Goal: Information Seeking & Learning: Learn about a topic

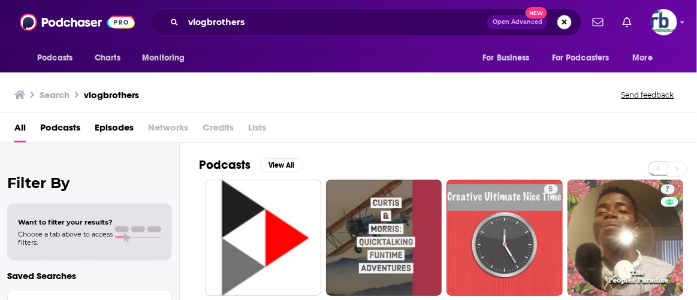
click at [565, 23] on button "Search podcasts, credits, & more..." at bounding box center [565, 22] width 14 height 14
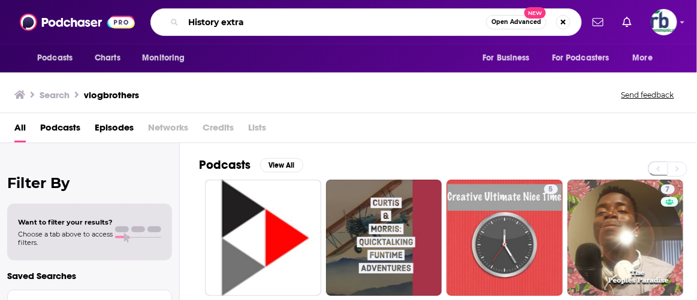
type input "History extra"
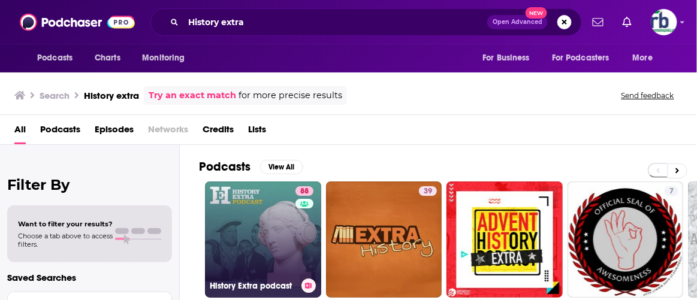
click at [260, 205] on link "88 History Extra podcast" at bounding box center [263, 240] width 116 height 116
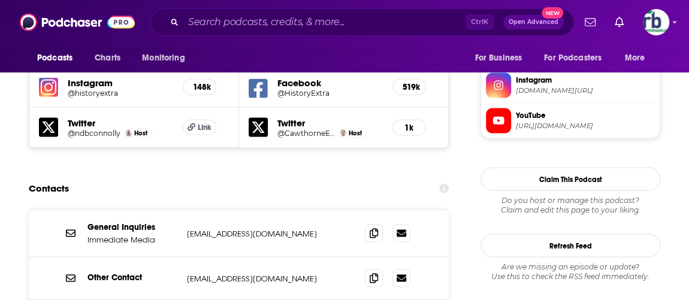
scroll to position [1090, 0]
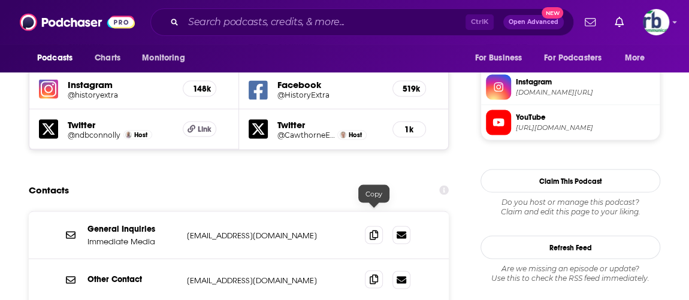
click at [374, 275] on icon at bounding box center [374, 280] width 8 height 10
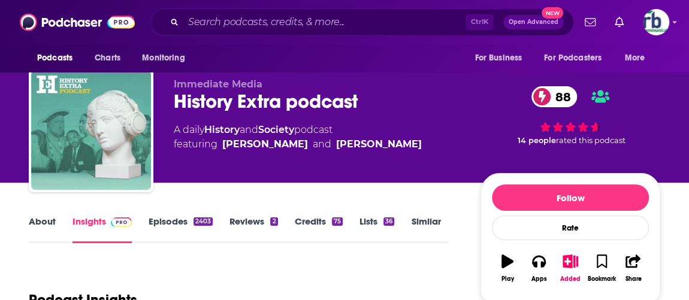
scroll to position [0, 0]
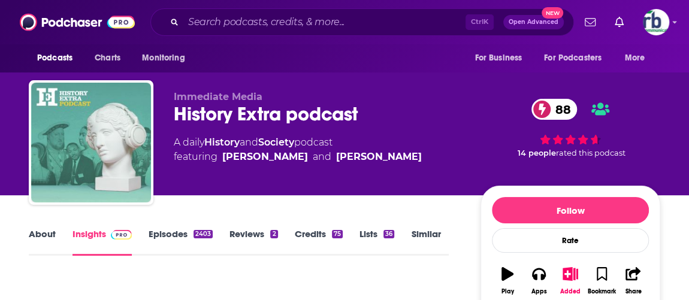
click at [35, 233] on link "About" at bounding box center [42, 242] width 27 height 28
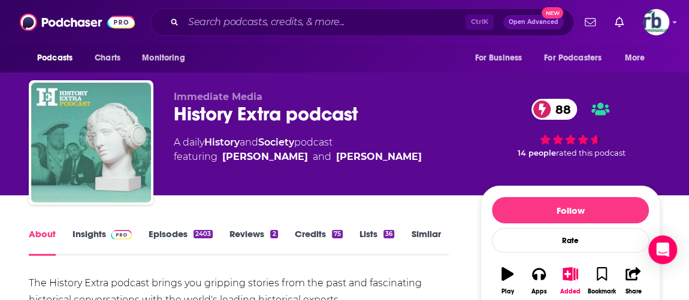
click at [84, 234] on link "Insights" at bounding box center [102, 242] width 59 height 28
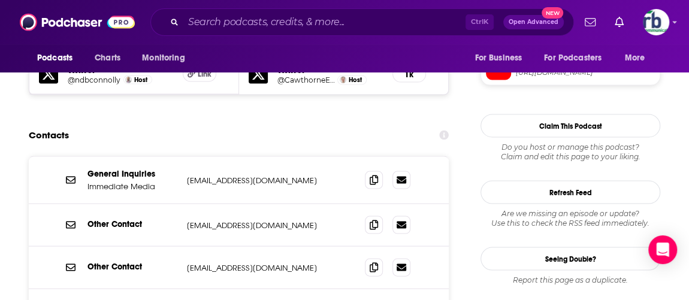
scroll to position [1198, 0]
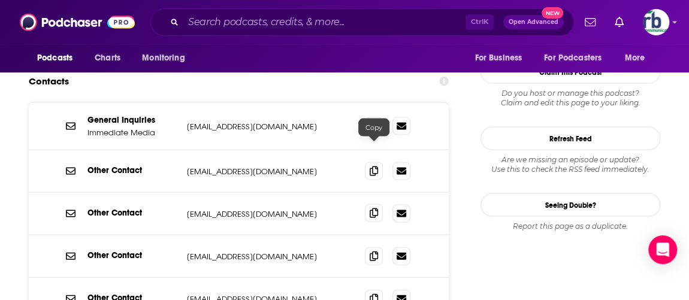
click at [374, 209] on icon at bounding box center [374, 214] width 8 height 10
click at [239, 29] on input "Search podcasts, credits, & more..." at bounding box center [324, 22] width 282 height 19
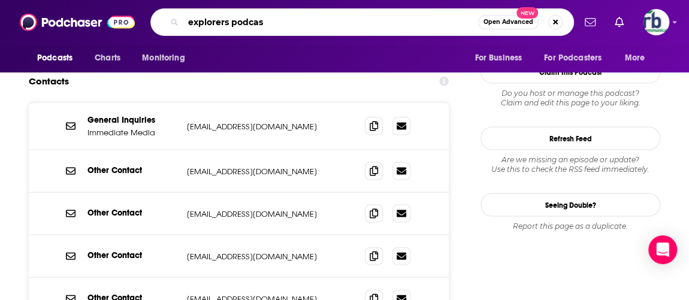
type input "explorers podcast"
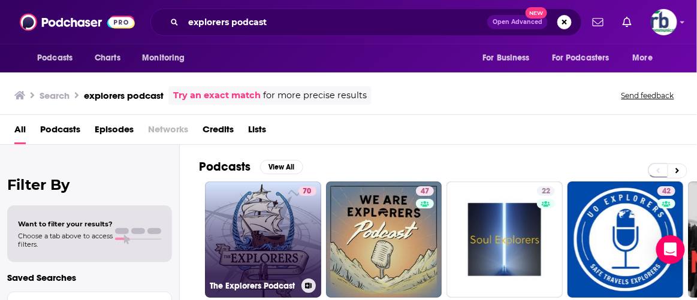
click at [281, 236] on link "70 The Explorers Podcast" at bounding box center [263, 240] width 116 height 116
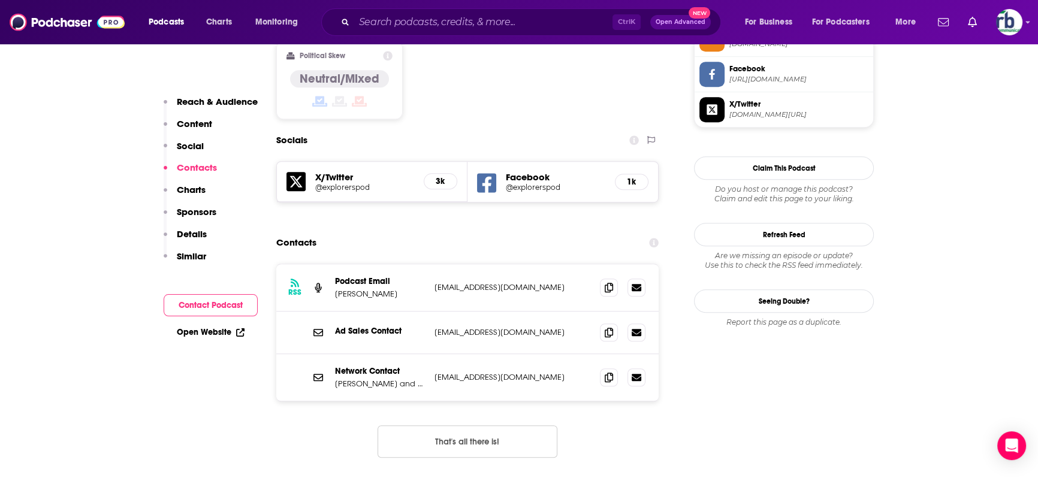
scroll to position [1035, 0]
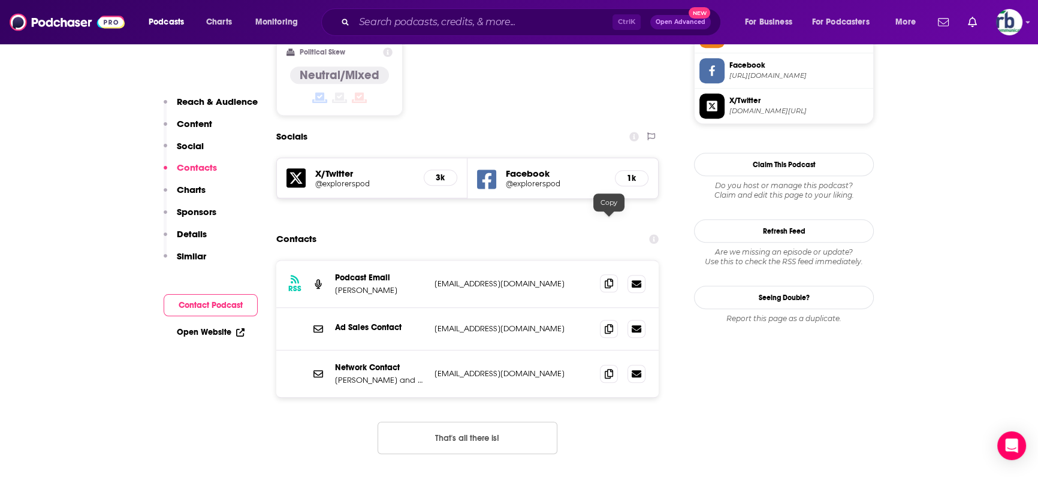
click at [609, 279] on icon at bounding box center [609, 284] width 8 height 10
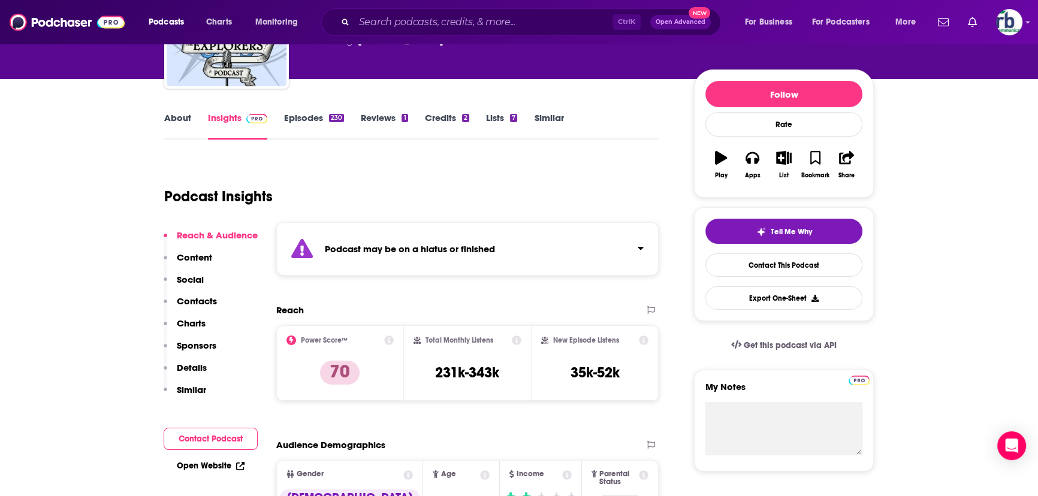
scroll to position [0, 0]
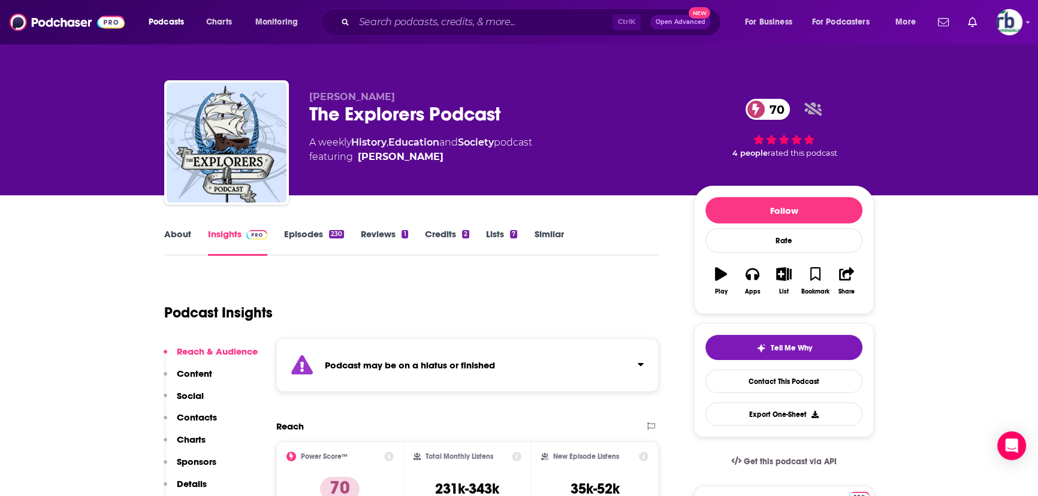
click at [547, 230] on link "Similar" at bounding box center [548, 242] width 29 height 28
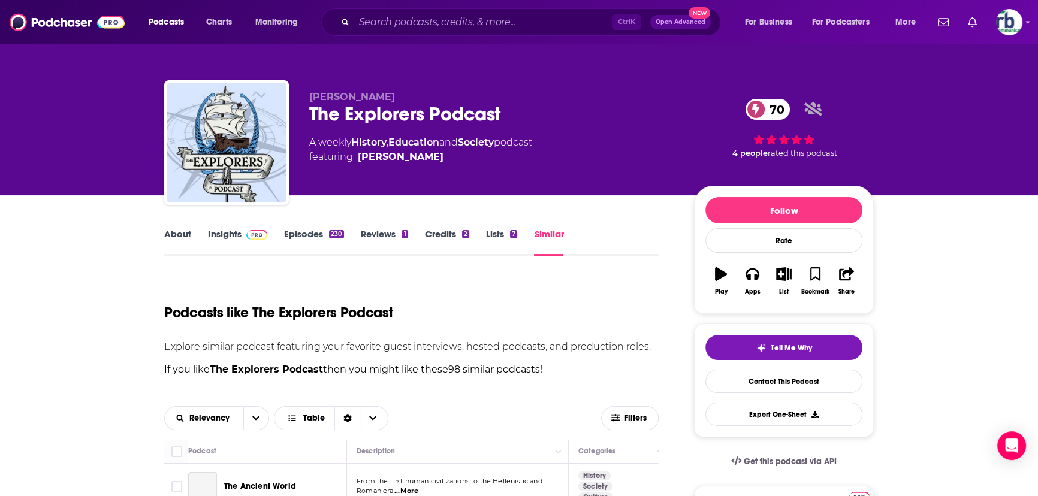
scroll to position [272, 0]
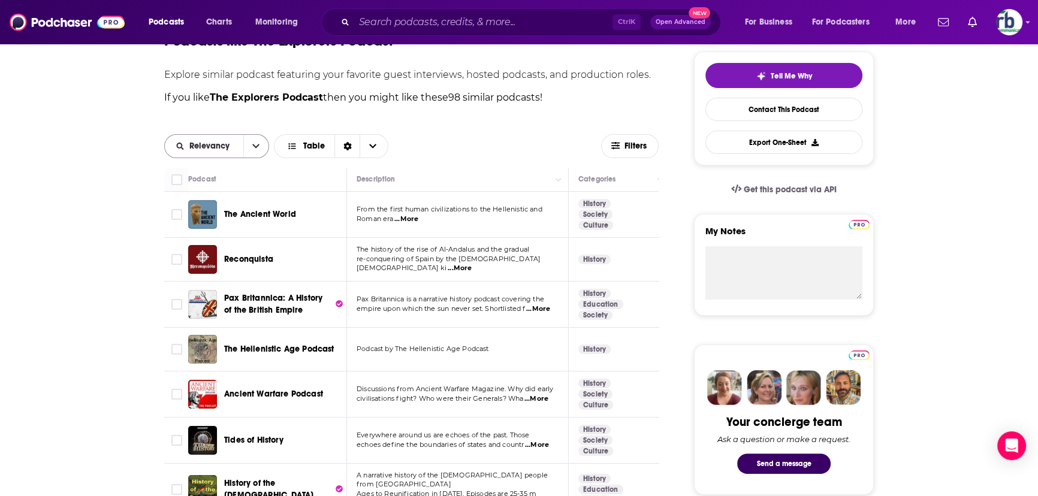
click at [252, 146] on icon "open menu" at bounding box center [255, 146] width 7 height 8
click at [313, 146] on span "Table" at bounding box center [314, 146] width 22 height 8
click at [212, 143] on span "Relevancy" at bounding box center [211, 146] width 44 height 8
click at [189, 207] on span "New" at bounding box center [224, 208] width 71 height 7
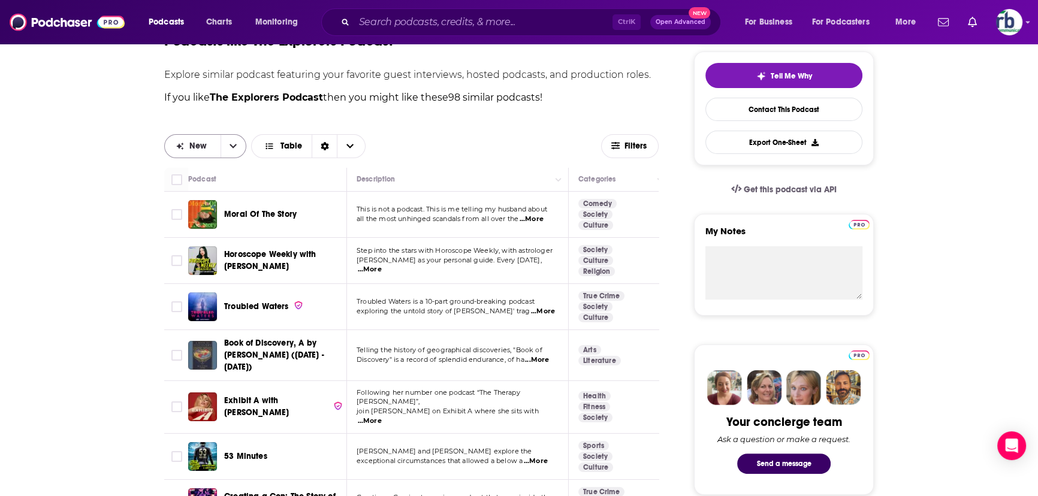
click at [235, 145] on icon "open menu" at bounding box center [233, 146] width 7 height 8
click at [189, 186] on span "Relevancy" at bounding box center [213, 188] width 48 height 7
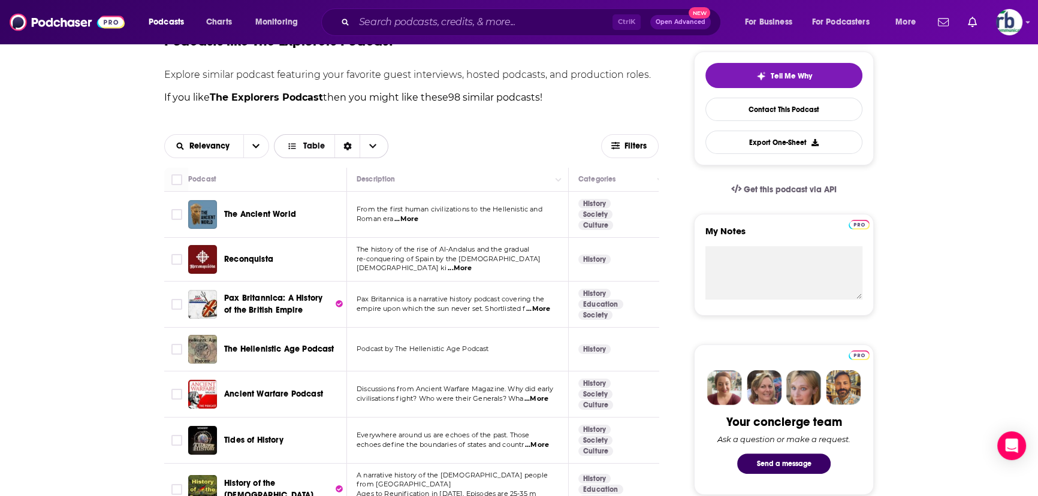
click at [318, 147] on span "Table" at bounding box center [314, 146] width 22 height 8
click at [636, 147] on span "Filters" at bounding box center [637, 146] width 24 height 8
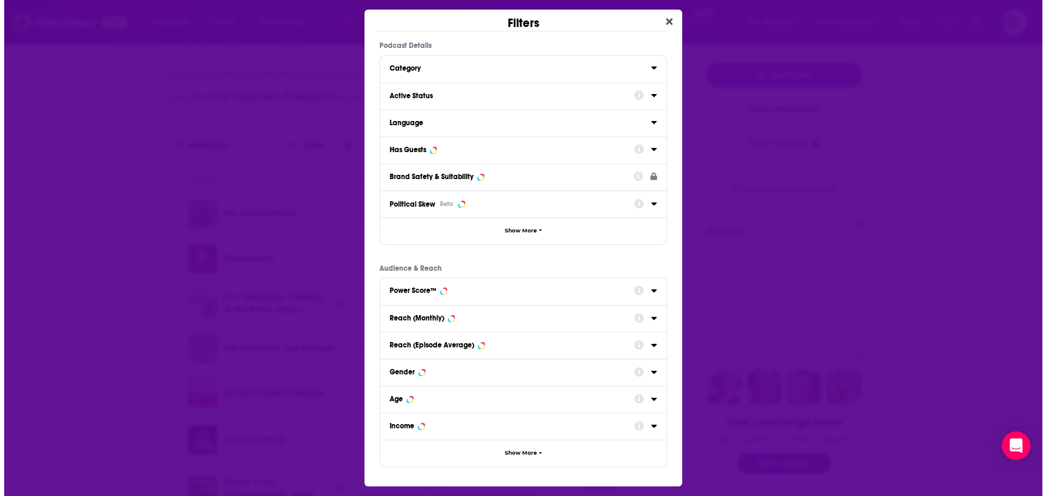
scroll to position [0, 0]
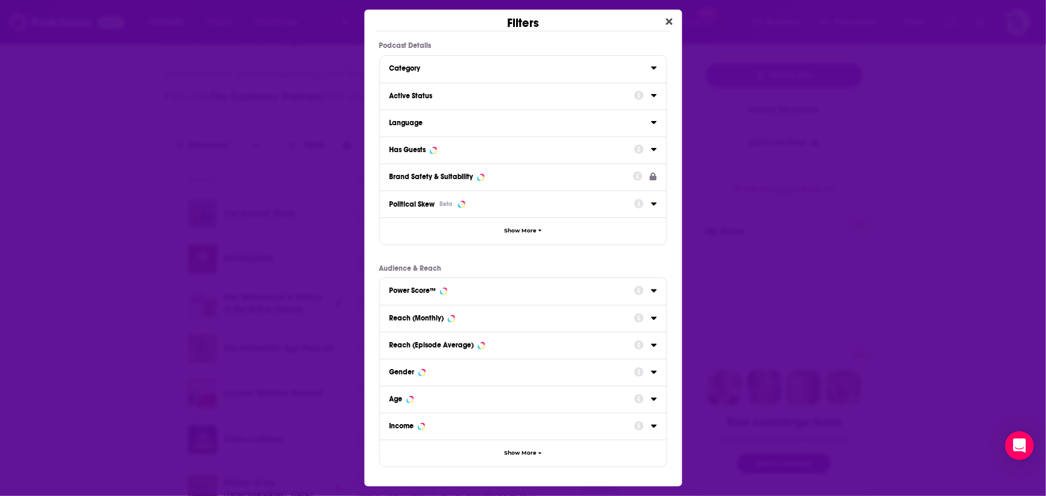
click at [651, 95] on icon "Dialog" at bounding box center [654, 96] width 6 height 10
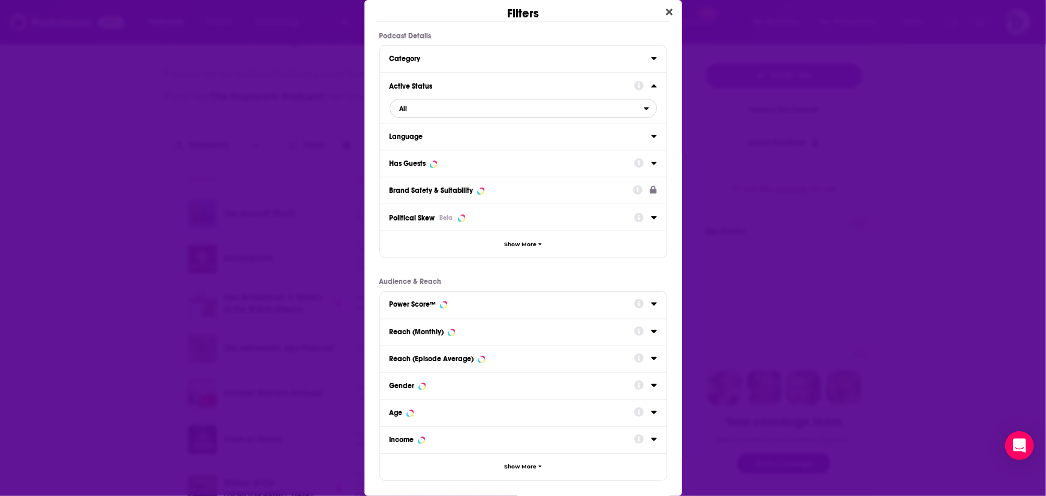
click at [630, 109] on span "All" at bounding box center [517, 109] width 254 height 16
click at [414, 149] on span "Active" at bounding box center [462, 147] width 132 height 7
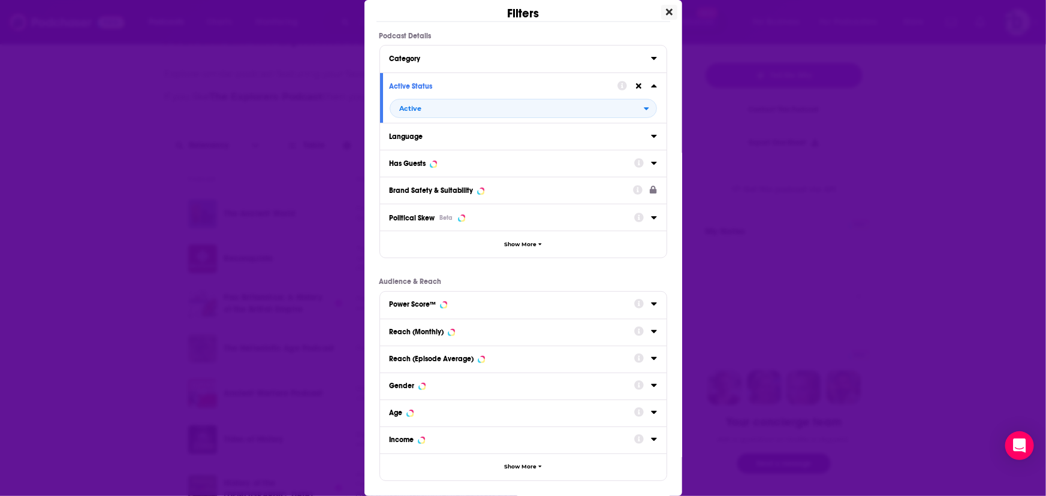
click at [666, 13] on icon "Close" at bounding box center [669, 12] width 7 height 7
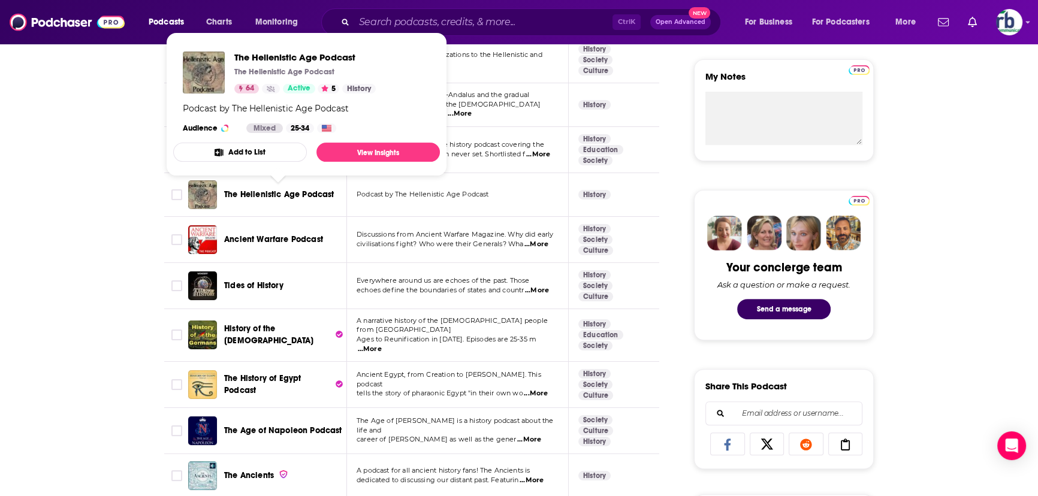
scroll to position [436, 0]
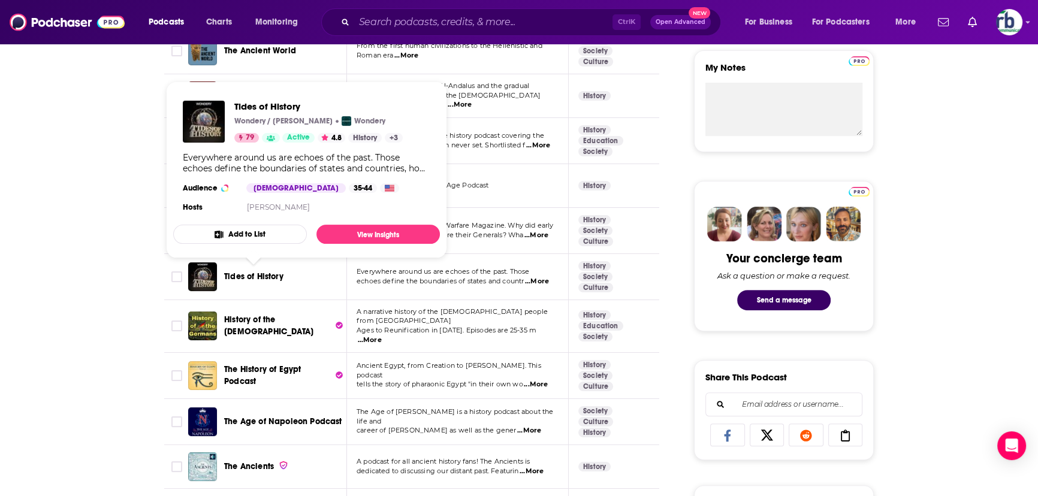
click at [244, 276] on span "Tides of History" at bounding box center [253, 277] width 59 height 10
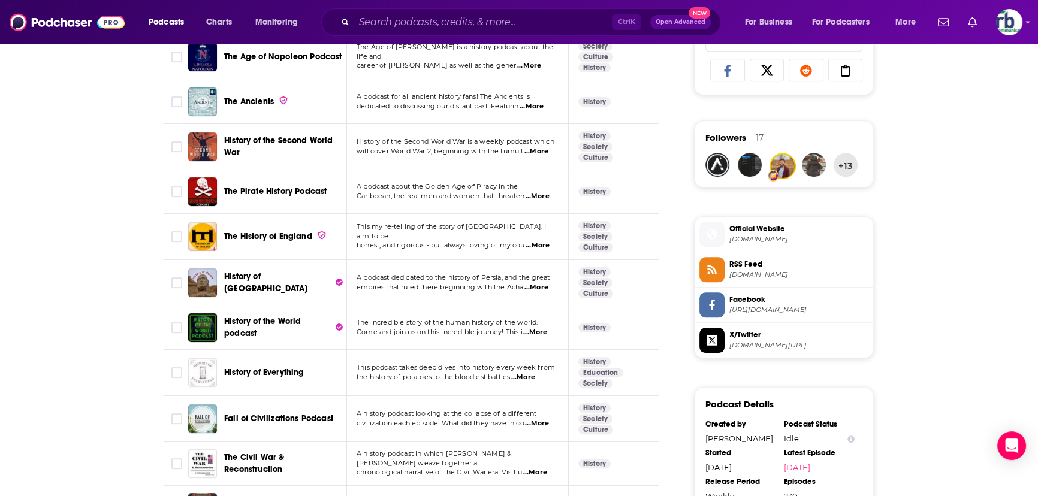
scroll to position [817, 0]
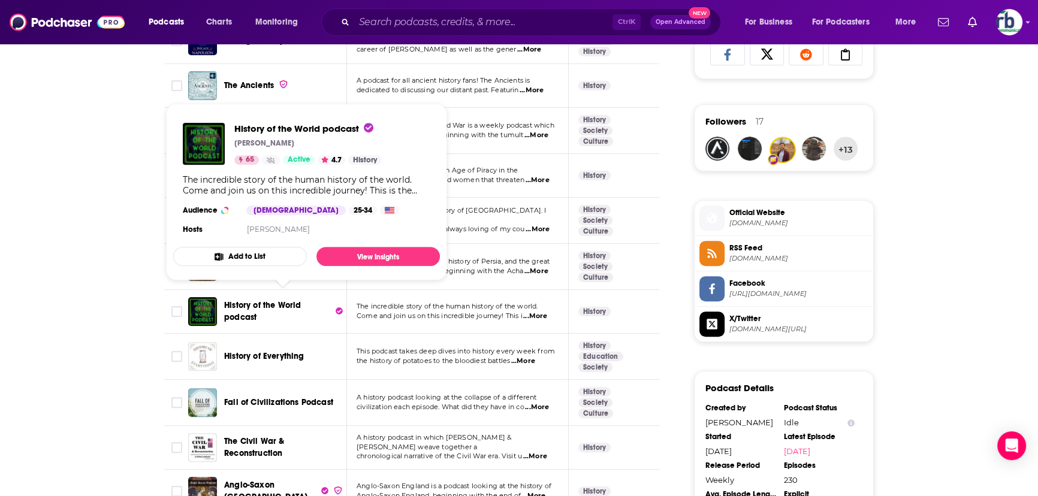
click at [246, 300] on span "History of the World podcast" at bounding box center [262, 311] width 77 height 22
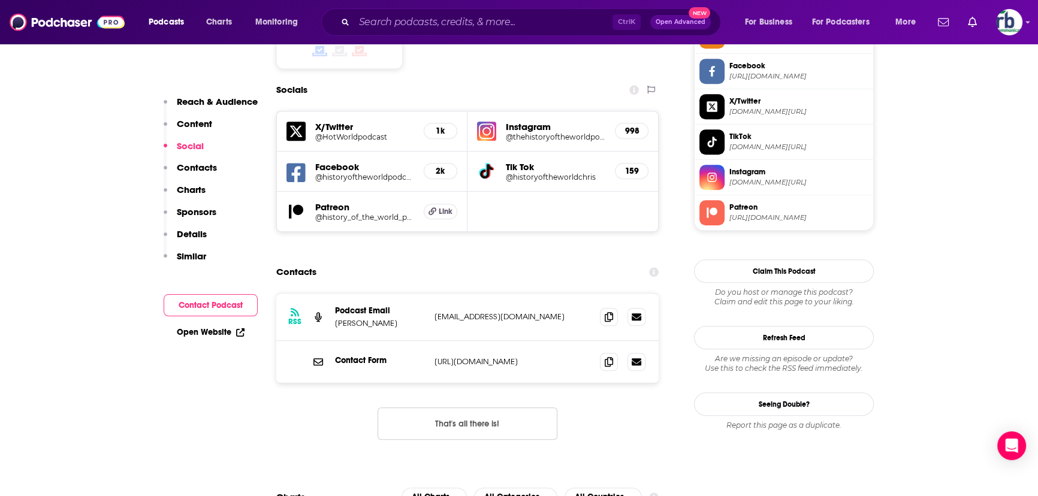
scroll to position [1035, 0]
click at [613, 300] on span at bounding box center [609, 316] width 18 height 18
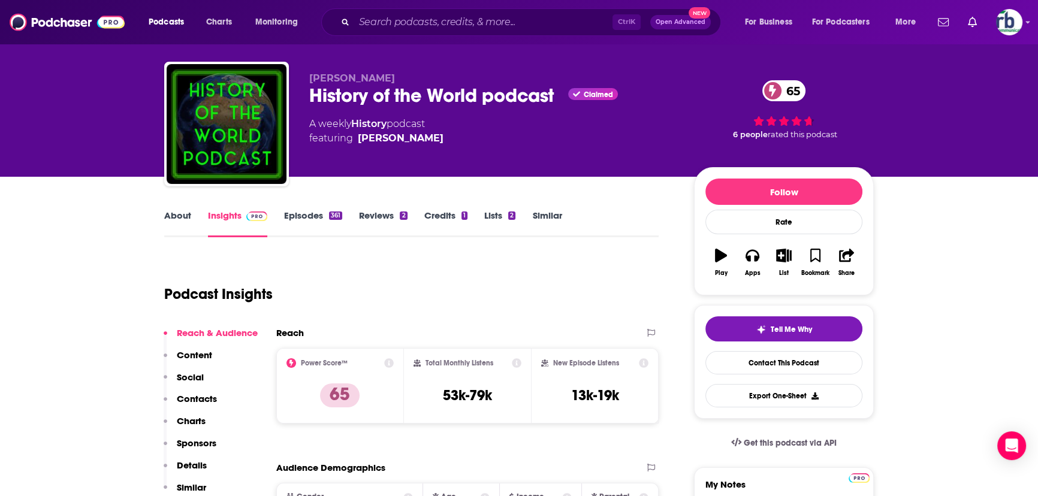
scroll to position [0, 0]
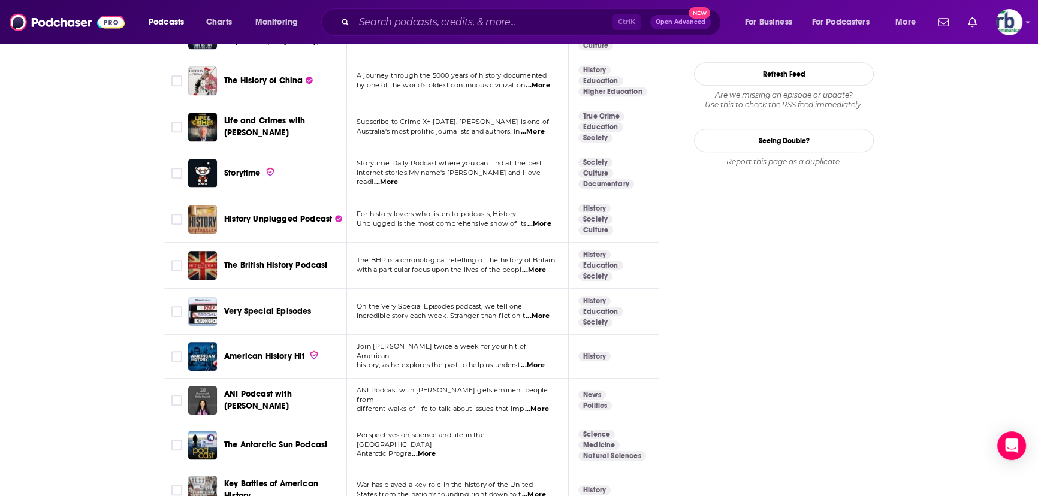
scroll to position [1417, 0]
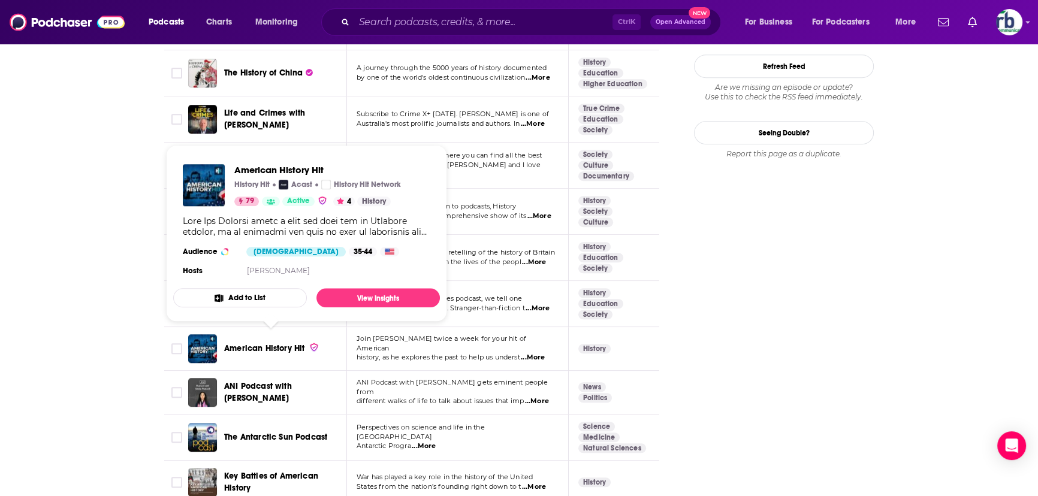
click at [275, 300] on span "American History Hit" at bounding box center [264, 349] width 80 height 10
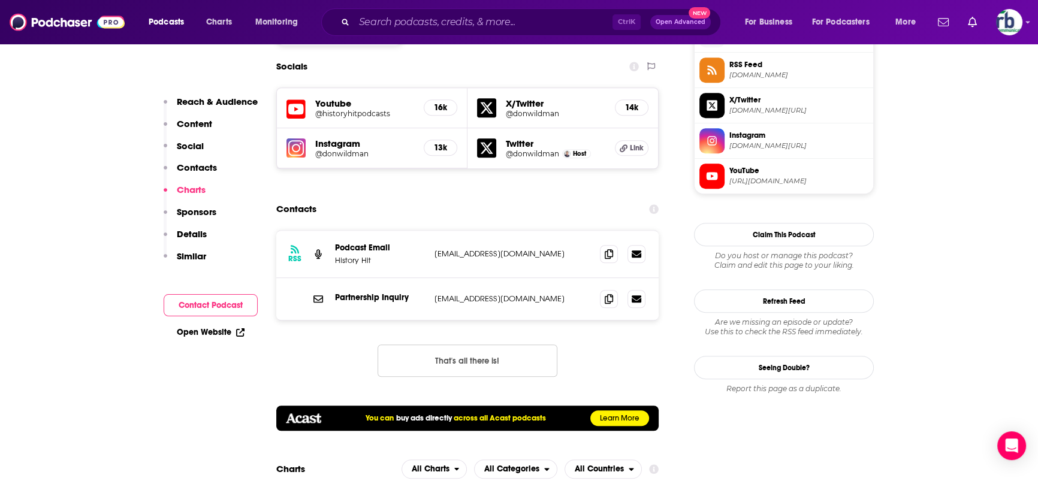
scroll to position [1090, 0]
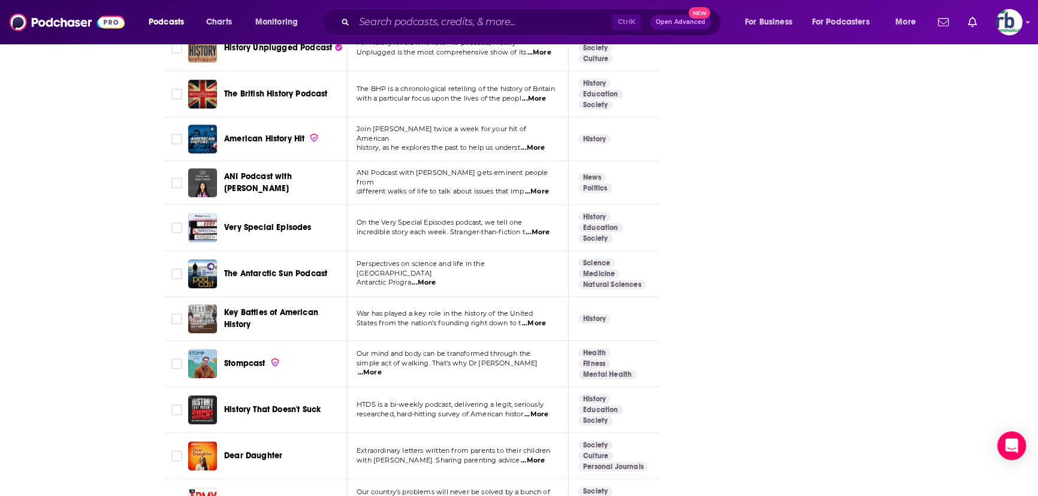
scroll to position [1635, 0]
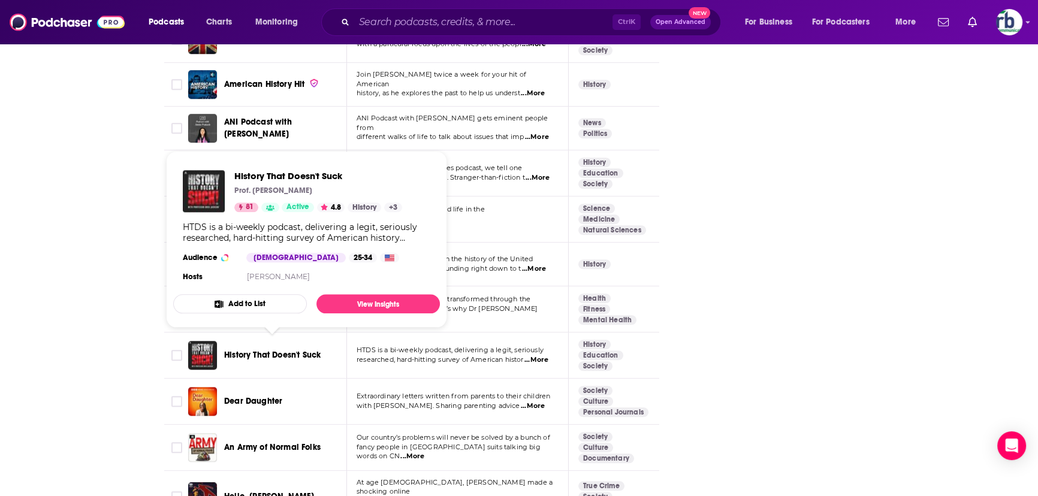
click at [276, 300] on span "History That Doesn't Suck" at bounding box center [272, 355] width 97 height 10
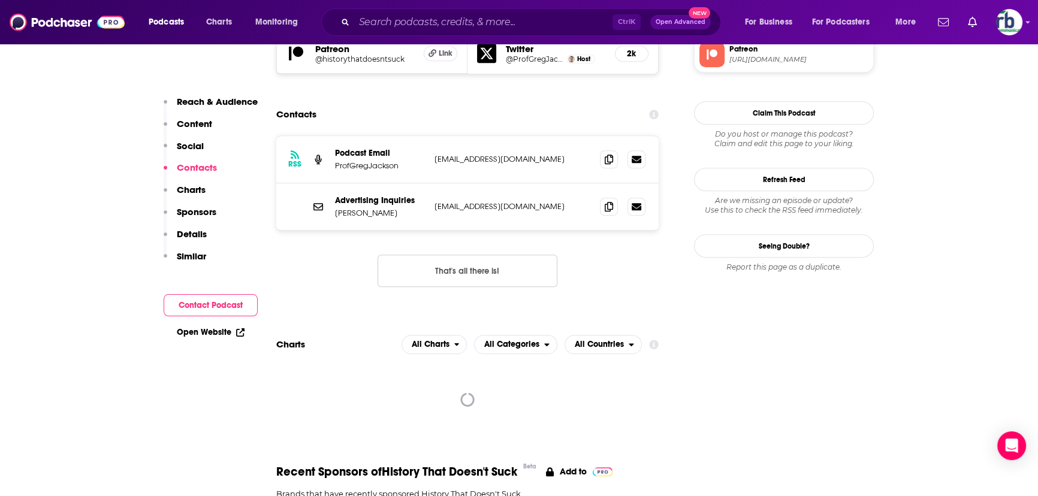
scroll to position [1199, 0]
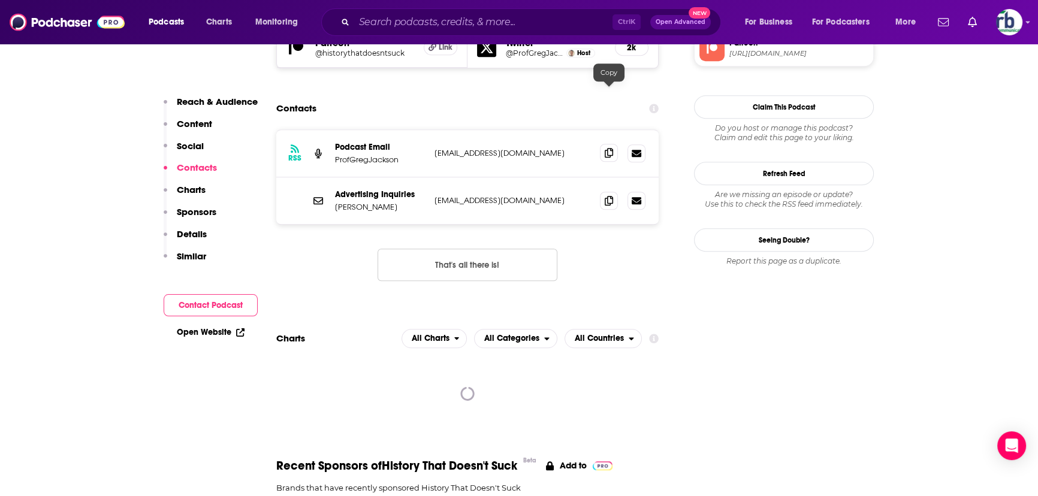
click at [609, 148] on icon at bounding box center [609, 153] width 8 height 10
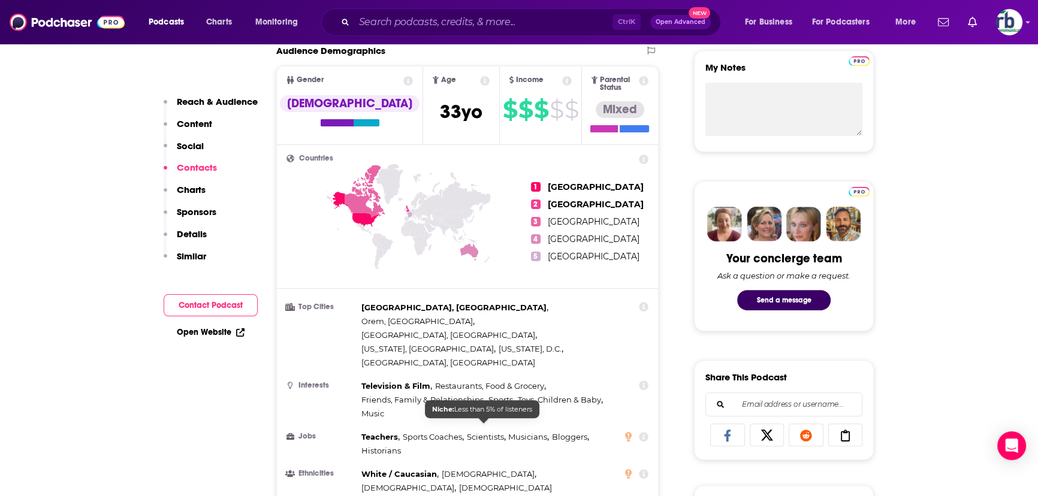
scroll to position [0, 0]
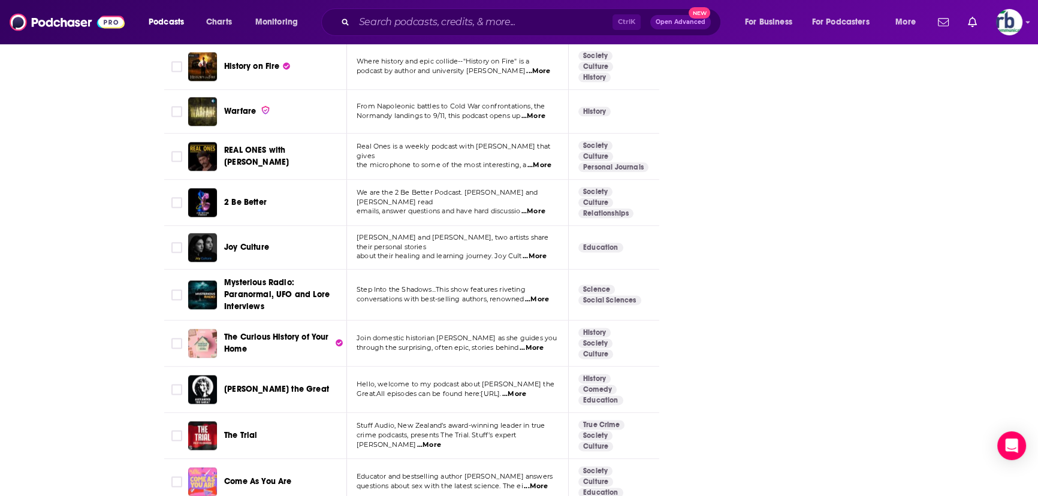
scroll to position [2289, 0]
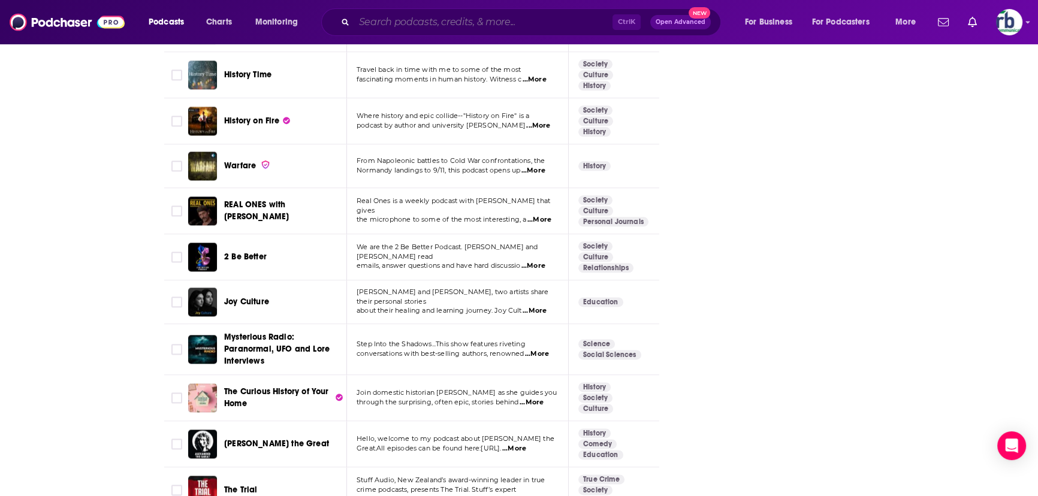
click at [468, 17] on input "Search podcasts, credits, & more..." at bounding box center [483, 22] width 258 height 19
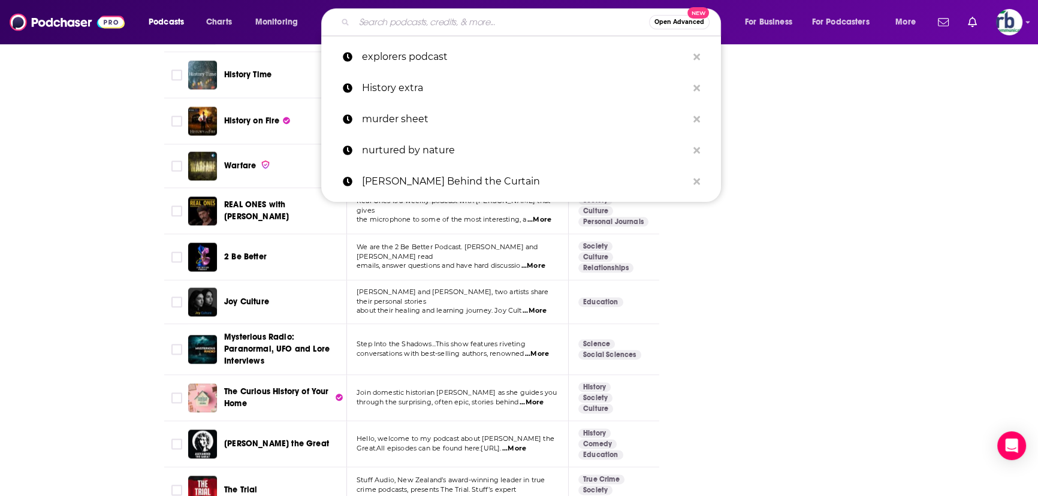
paste input "Our American Stories"
type input "Our American Stories"
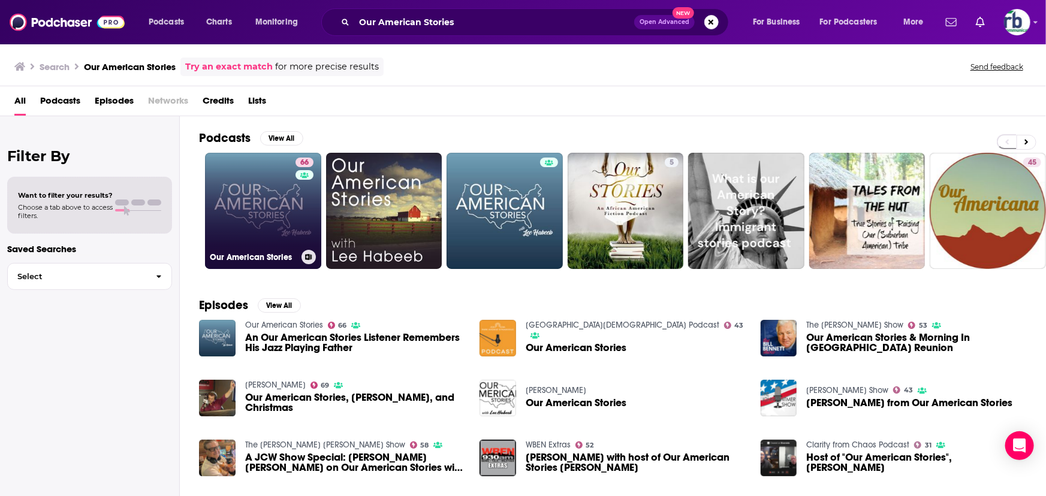
click at [254, 204] on link "66 Our American Stories" at bounding box center [263, 211] width 116 height 116
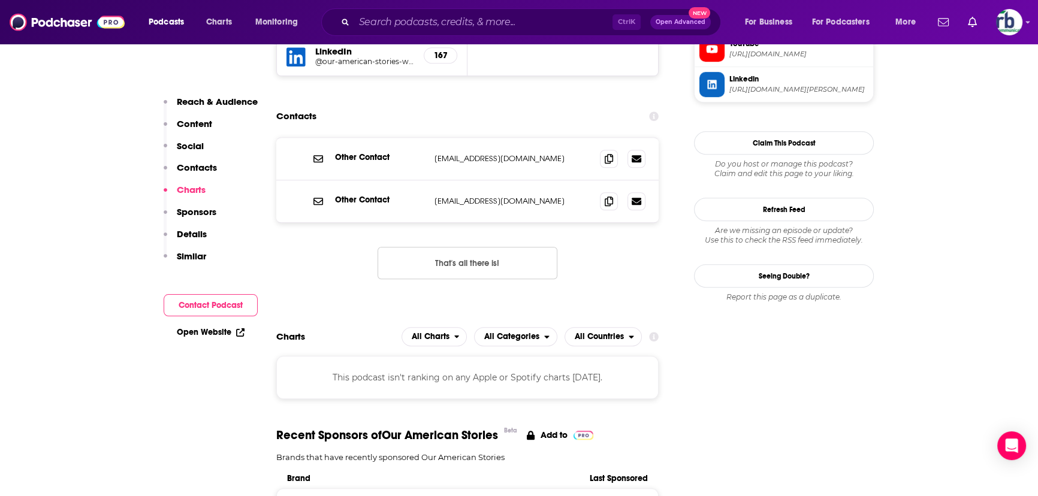
scroll to position [1145, 0]
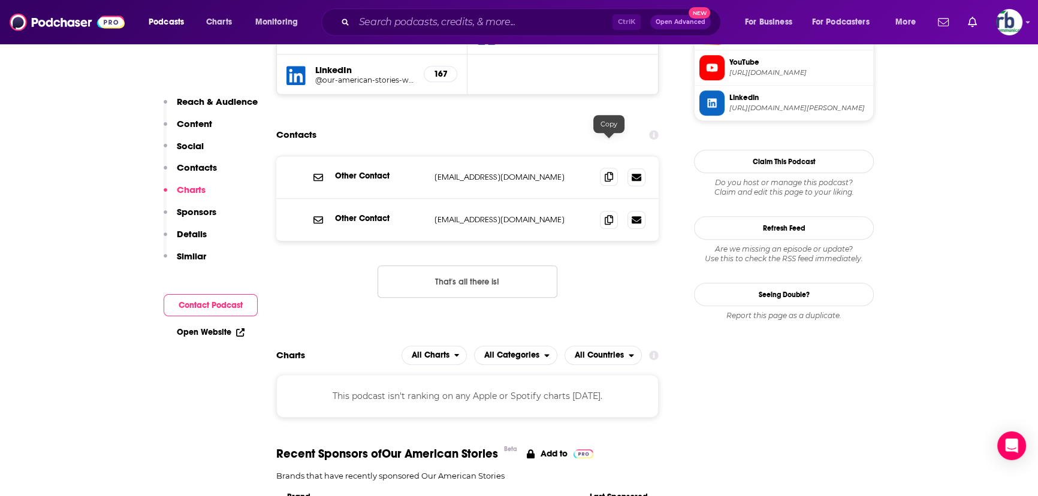
click at [611, 172] on icon at bounding box center [609, 177] width 8 height 10
click at [612, 215] on icon at bounding box center [609, 220] width 8 height 10
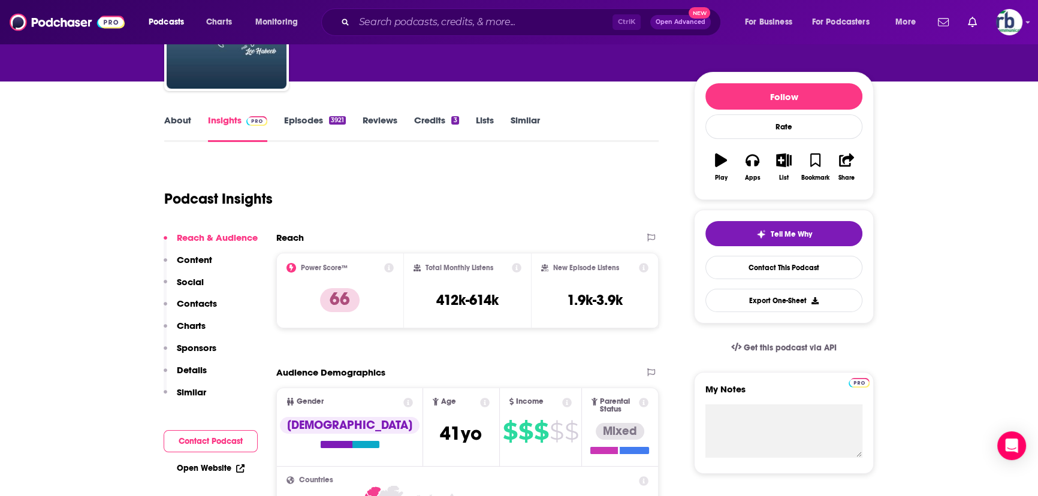
scroll to position [0, 0]
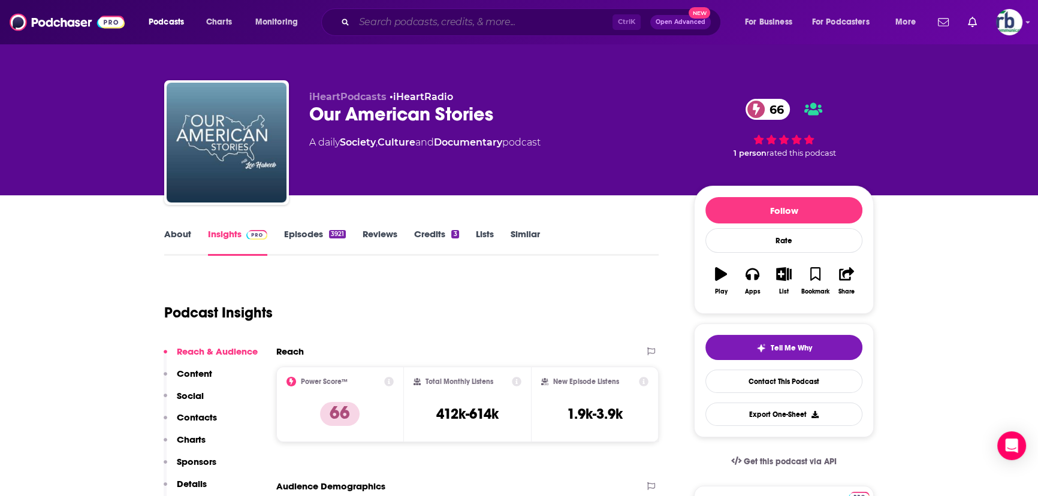
drag, startPoint x: 470, startPoint y: 22, endPoint x: 473, endPoint y: 13, distance: 9.5
click at [470, 22] on input "Search podcasts, credits, & more..." at bounding box center [483, 22] width 258 height 19
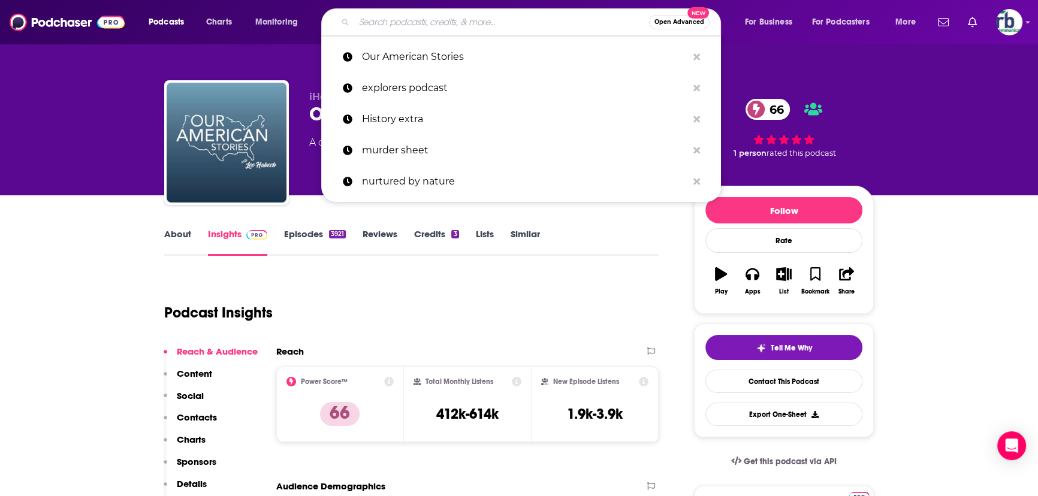
paste input "Behind the Bastards"
type input "Behind the Bastards"
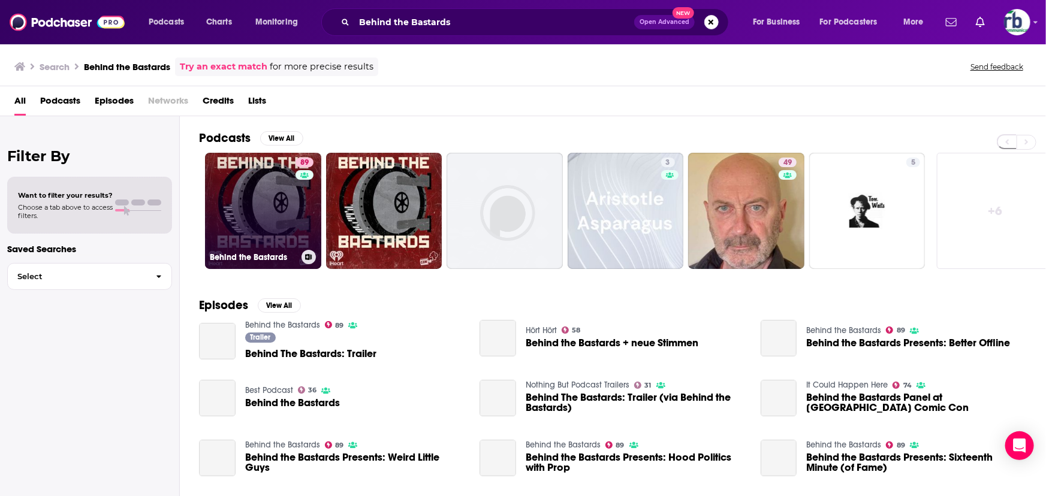
click at [269, 209] on link "89 Behind the Bastards" at bounding box center [263, 211] width 116 height 116
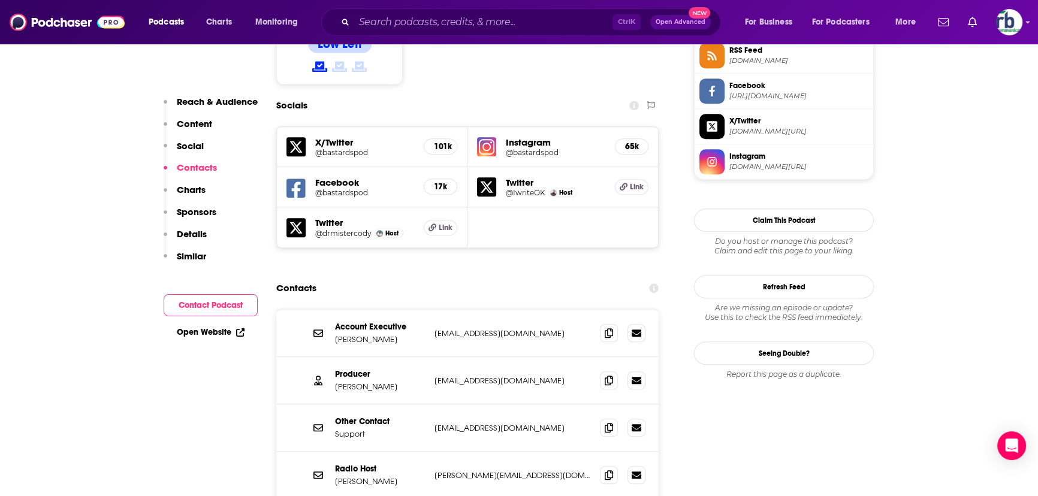
scroll to position [1090, 0]
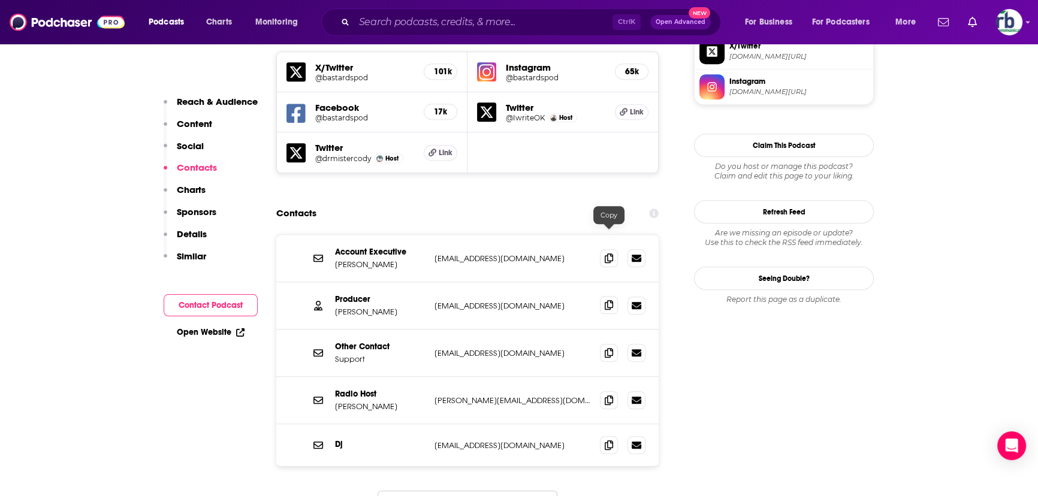
click at [611, 300] on icon at bounding box center [609, 305] width 8 height 10
click at [611, 300] on icon at bounding box center [609, 400] width 8 height 10
click at [614, 300] on span at bounding box center [609, 445] width 18 height 18
